Goal: Information Seeking & Learning: Learn about a topic

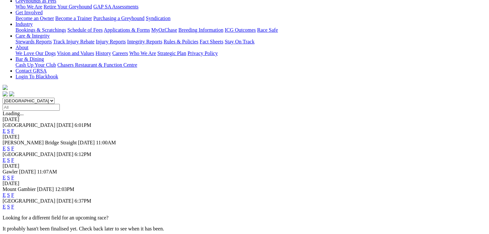
scroll to position [113, 0]
click at [14, 174] on link "F" at bounding box center [12, 176] width 3 height 5
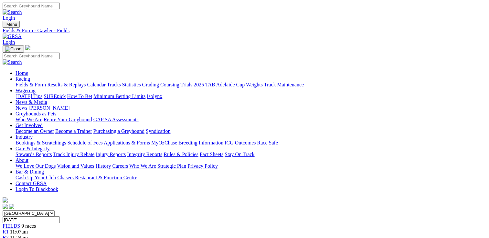
click at [33, 134] on link "Industry" at bounding box center [24, 136] width 17 height 5
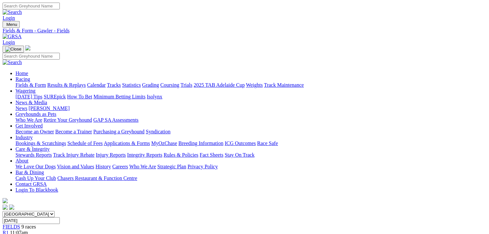
click at [33, 134] on link "Industry" at bounding box center [24, 136] width 17 height 5
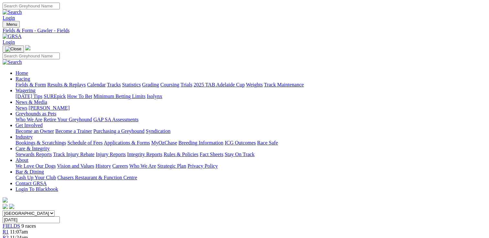
click at [60, 140] on link "Bookings & Scratchings" at bounding box center [41, 142] width 50 height 5
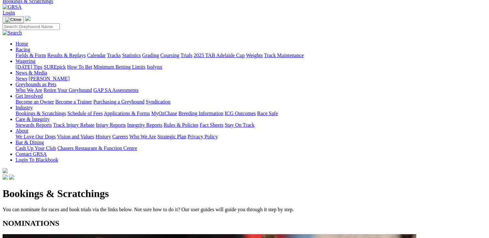
scroll to position [30, 0]
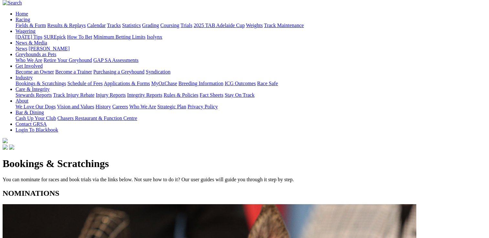
scroll to position [0, 0]
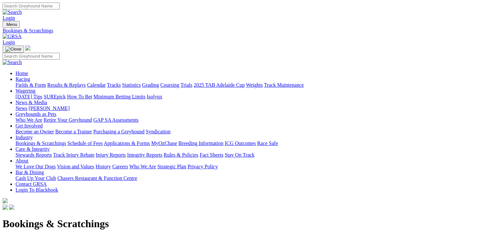
click at [86, 82] on link "Results & Replays" at bounding box center [66, 84] width 38 height 5
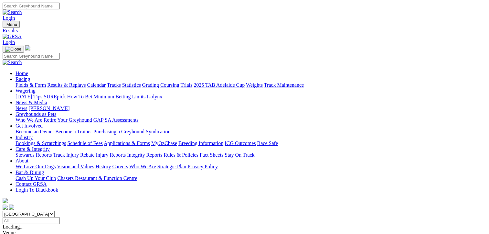
click at [86, 82] on link "Results & Replays" at bounding box center [66, 84] width 38 height 5
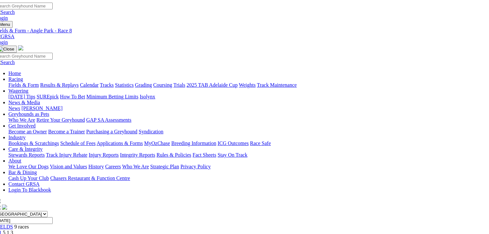
scroll to position [0, 7]
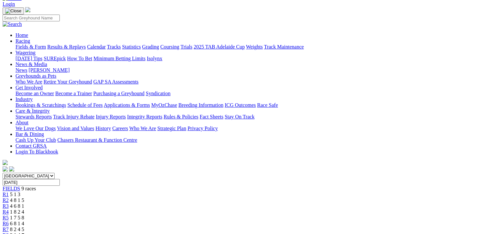
scroll to position [39, 0]
click at [9, 220] on span "R6" at bounding box center [6, 222] width 6 height 5
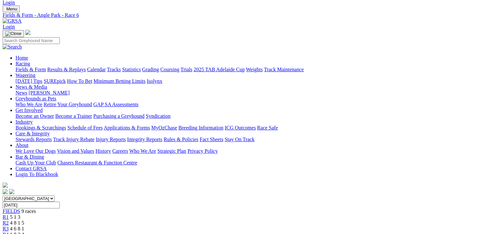
scroll to position [8, 0]
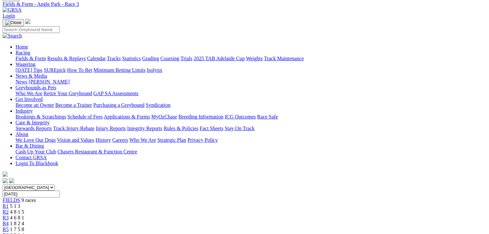
scroll to position [26, 0]
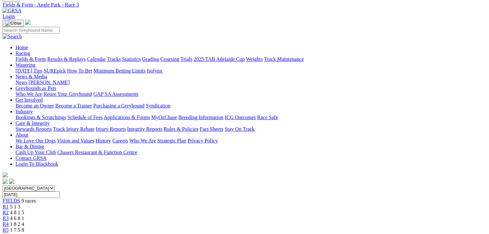
click at [9, 209] on span "R2" at bounding box center [6, 211] width 6 height 5
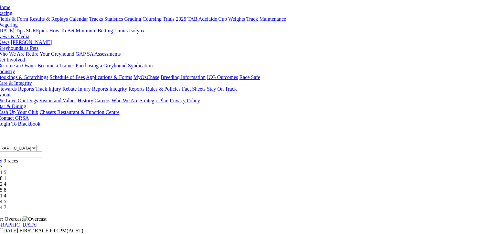
scroll to position [66, 27]
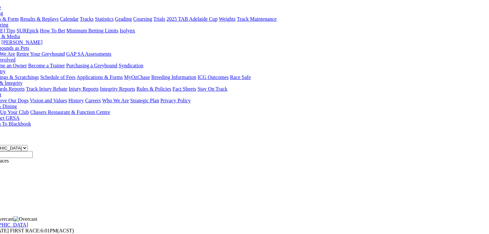
click at [83, 163] on div "R1 5 1 3" at bounding box center [217, 166] width 484 height 6
